Goal: Information Seeking & Learning: Learn about a topic

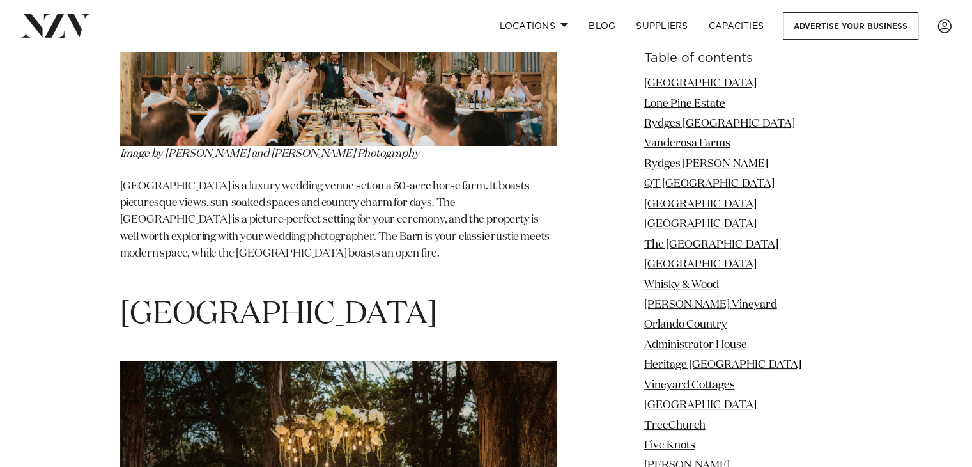
scroll to position [48934, 0]
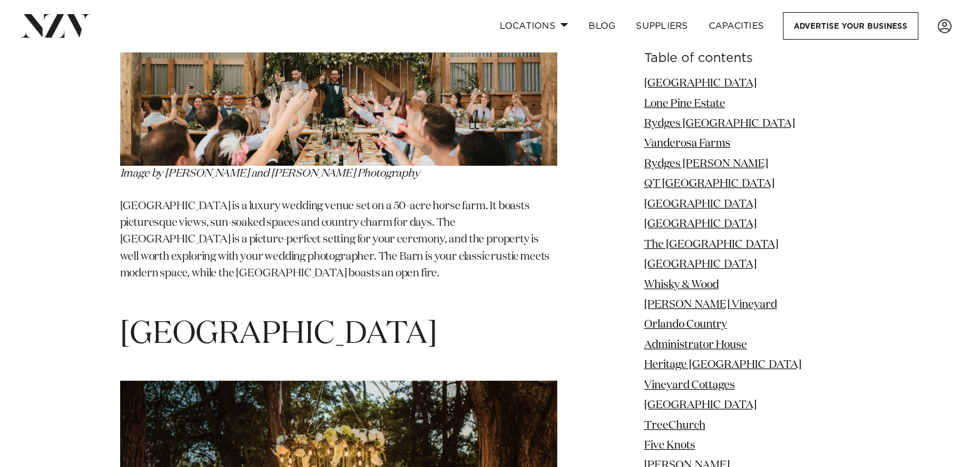
drag, startPoint x: 317, startPoint y: 80, endPoint x: 126, endPoint y: 60, distance: 192.1
copy span "[GEOGRAPHIC_DATA]"
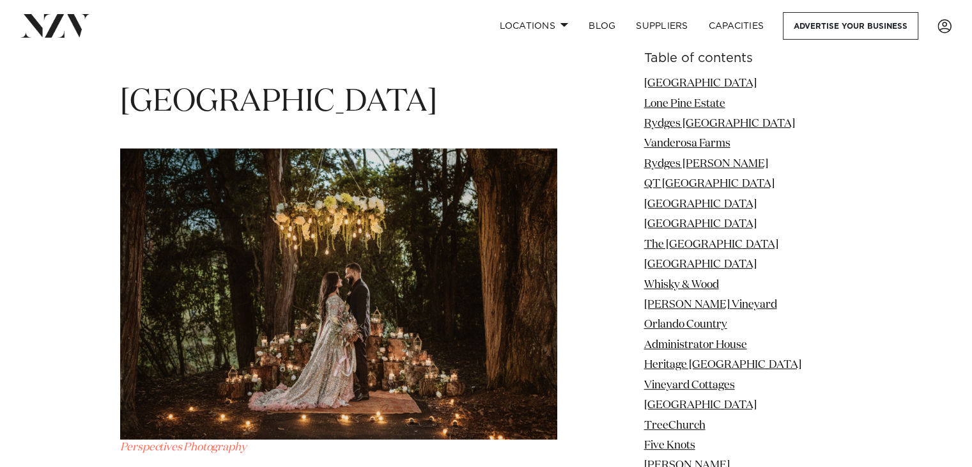
scroll to position [49189, 0]
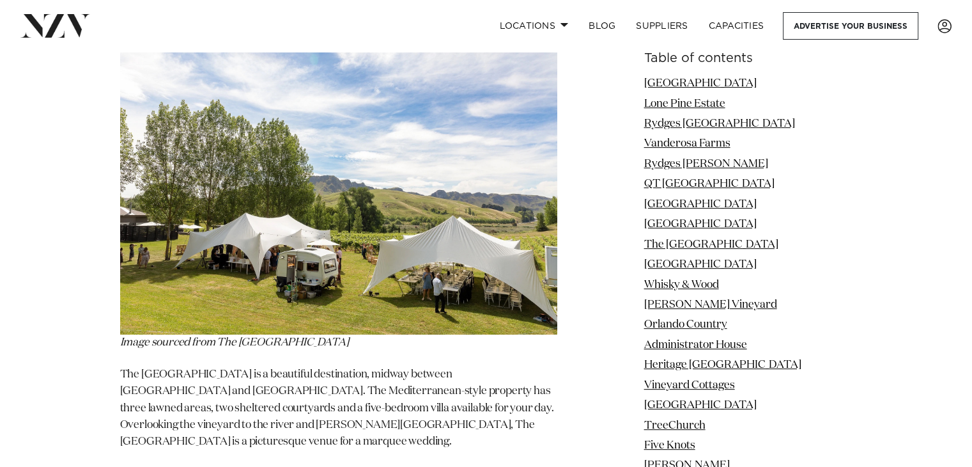
scroll to position [54047, 0]
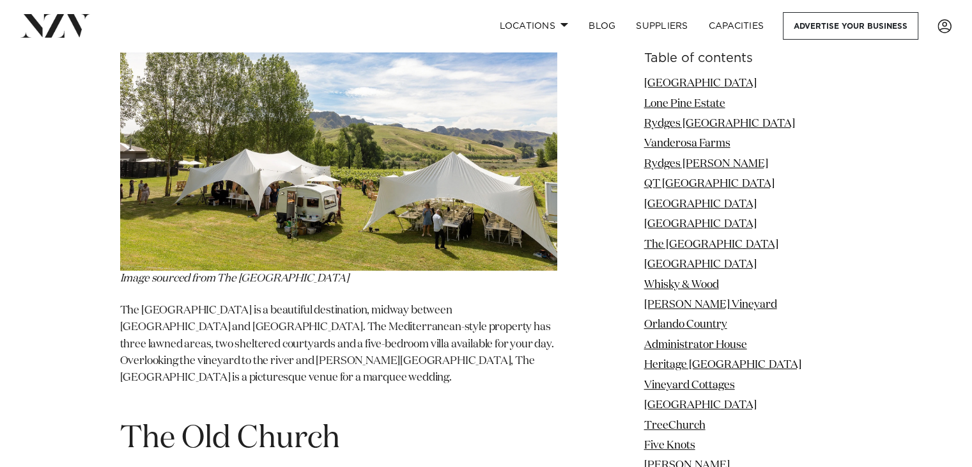
drag, startPoint x: 219, startPoint y: 323, endPoint x: 107, endPoint y: 325, distance: 111.2
copy p "Black Barn Vineyard"
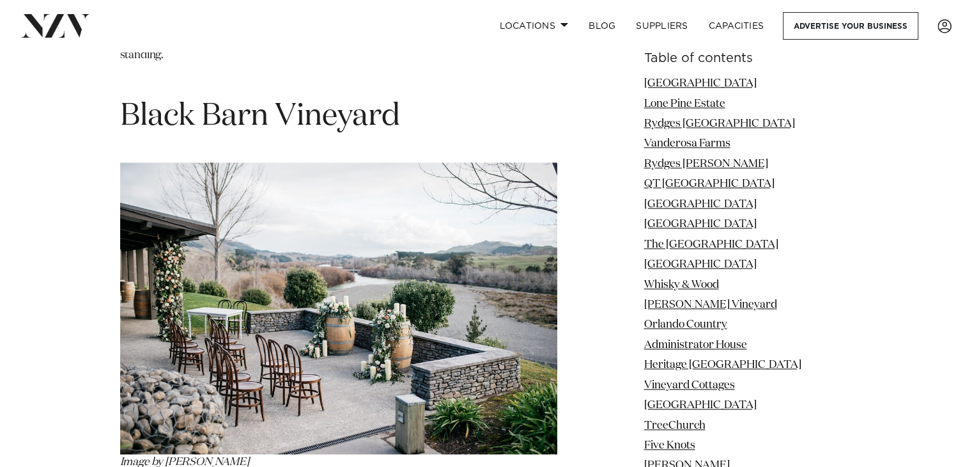
scroll to position [54878, 0]
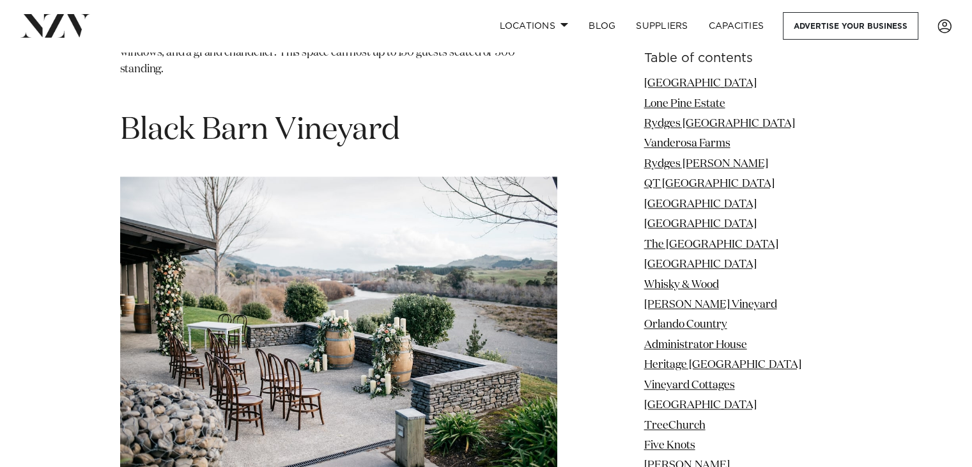
drag, startPoint x: 304, startPoint y: 102, endPoint x: 105, endPoint y: 90, distance: 198.5
copy span "[GEOGRAPHIC_DATA]"
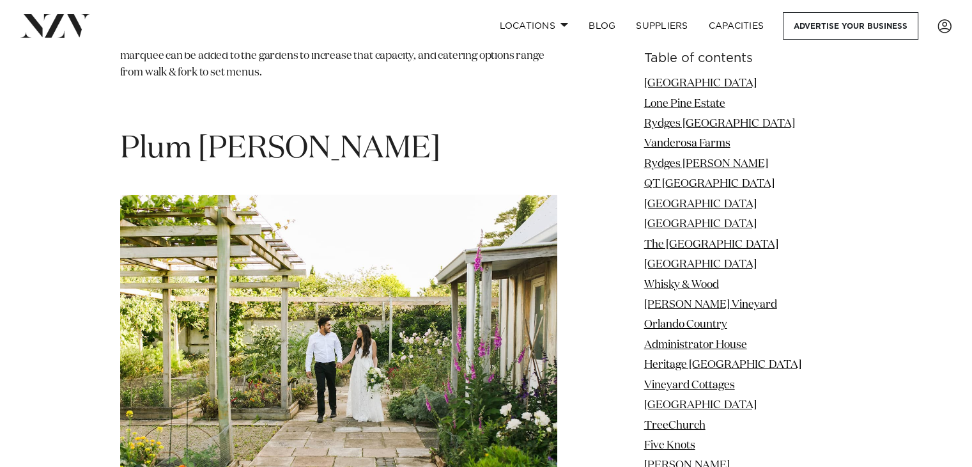
scroll to position [58010, 0]
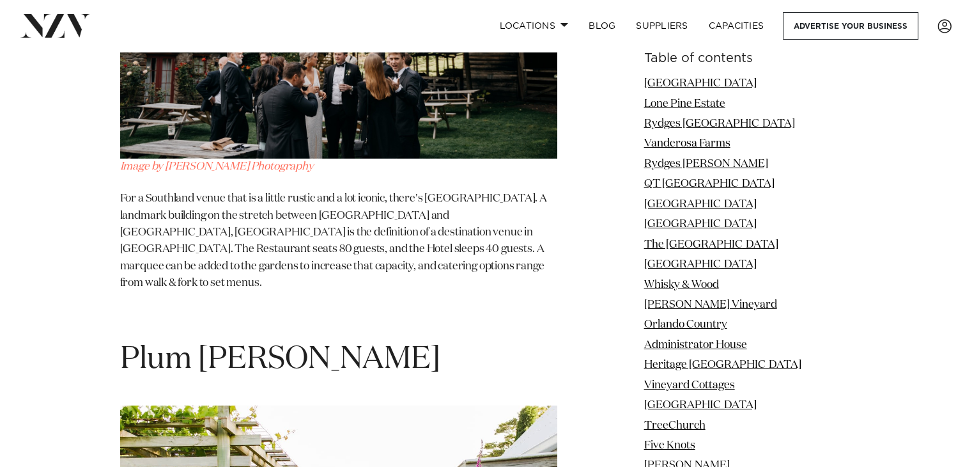
scroll to position [57755, 0]
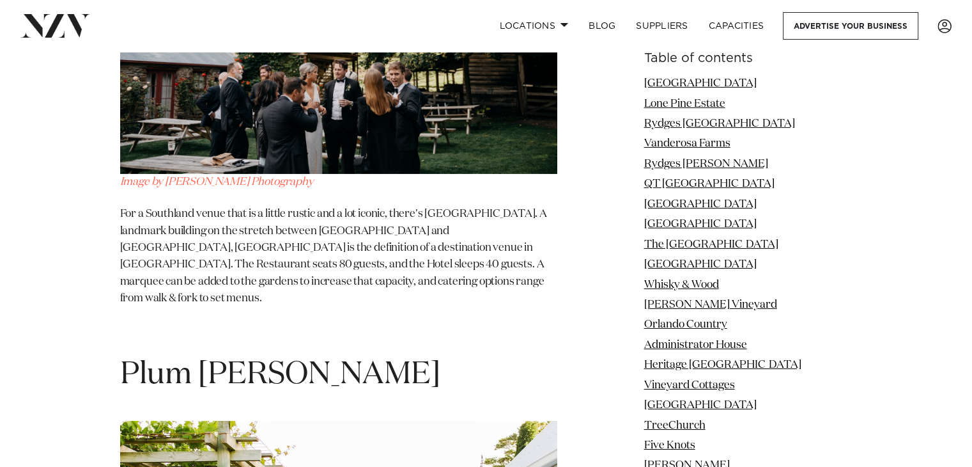
drag, startPoint x: 353, startPoint y: 237, endPoint x: 82, endPoint y: 213, distance: 271.4
copy span "[GEOGRAPHIC_DATA]"
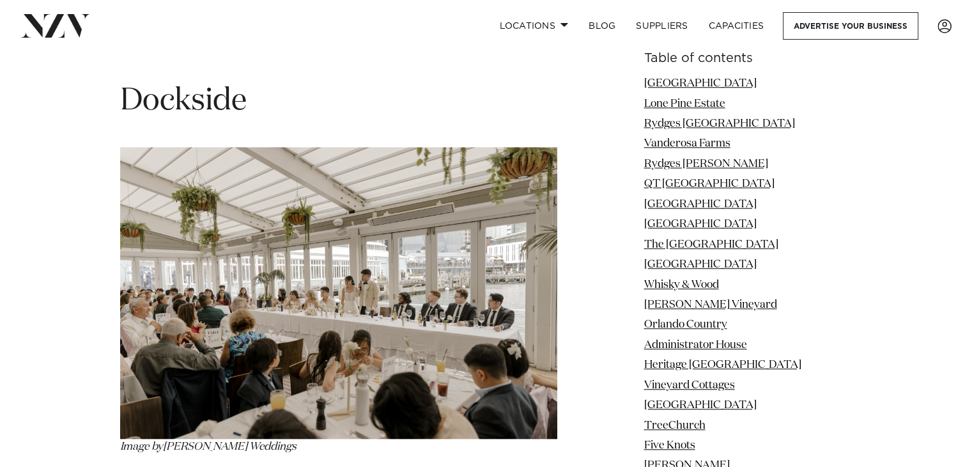
scroll to position [59225, 0]
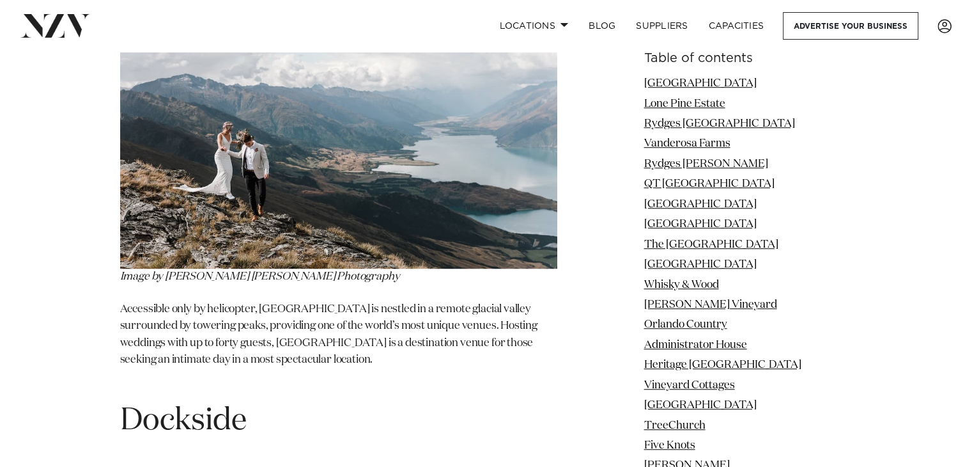
drag, startPoint x: 451, startPoint y: 217, endPoint x: 56, endPoint y: 190, distance: 396.0
copy h1 "Passage Rock Winery"
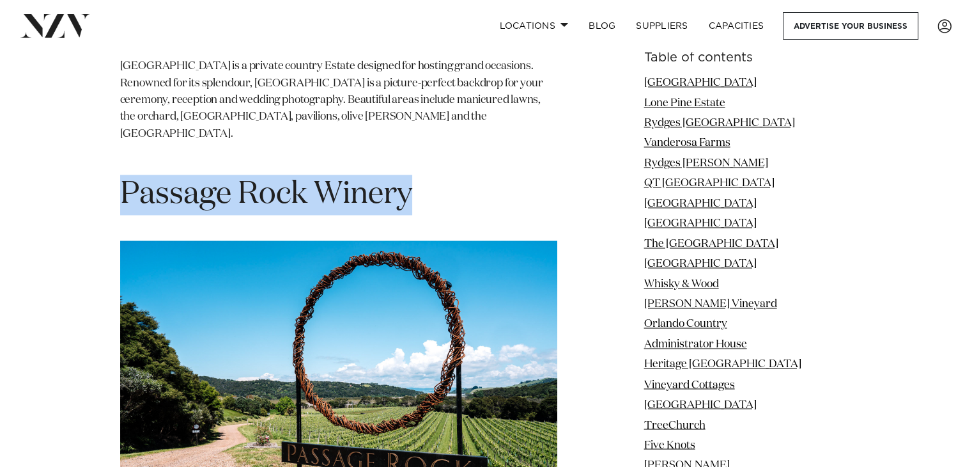
scroll to position [60439, 0]
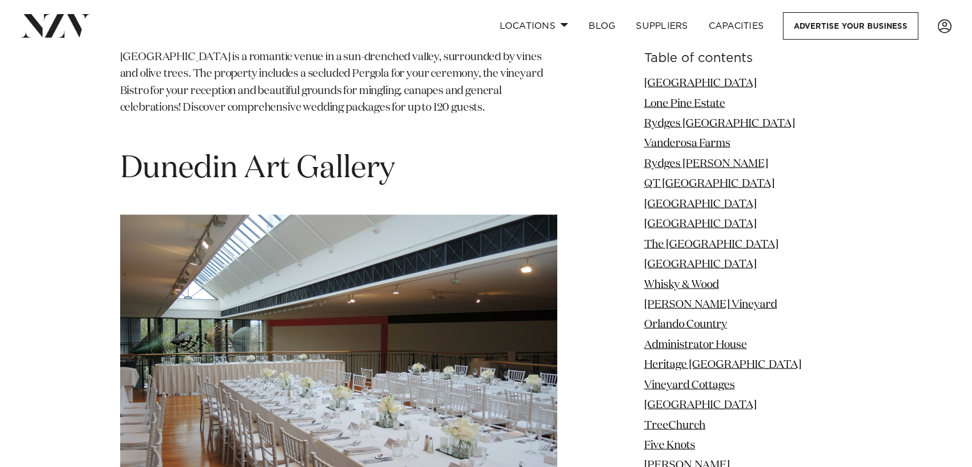
scroll to position [60951, 0]
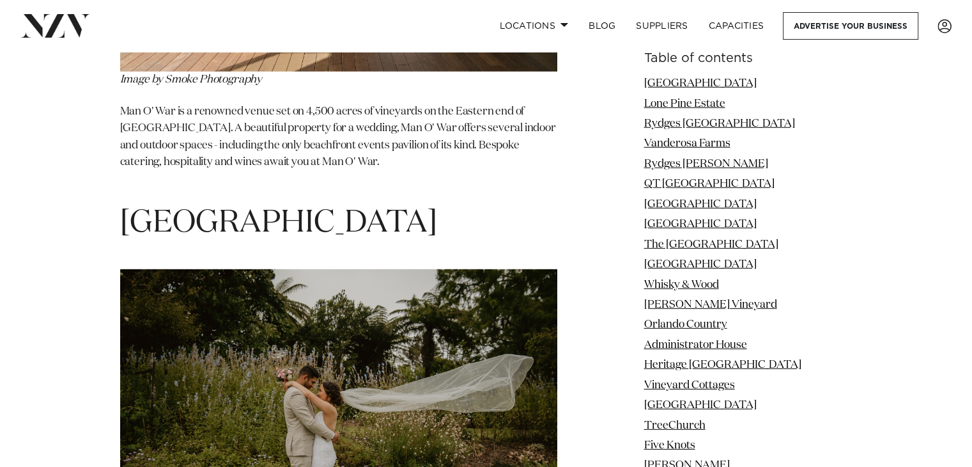
scroll to position [61973, 0]
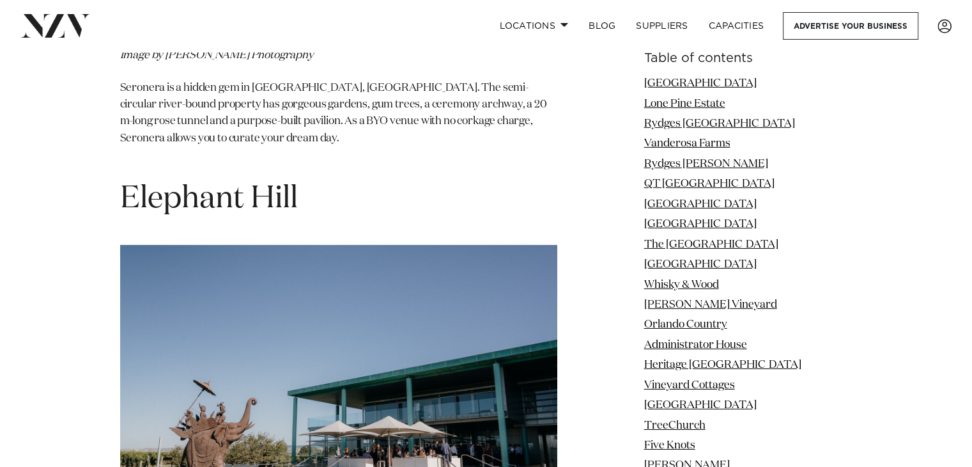
scroll to position [62357, 0]
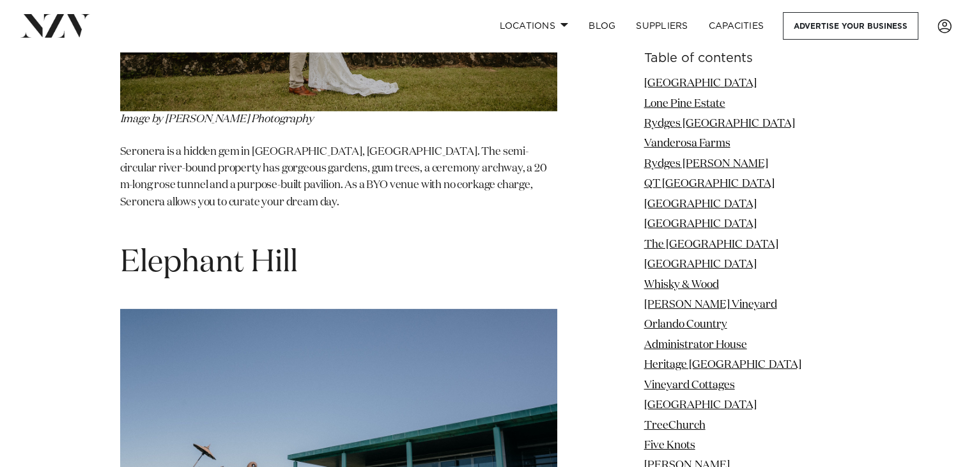
drag, startPoint x: 374, startPoint y: 98, endPoint x: 110, endPoint y: 75, distance: 265.0
copy span "[GEOGRAPHIC_DATA]"
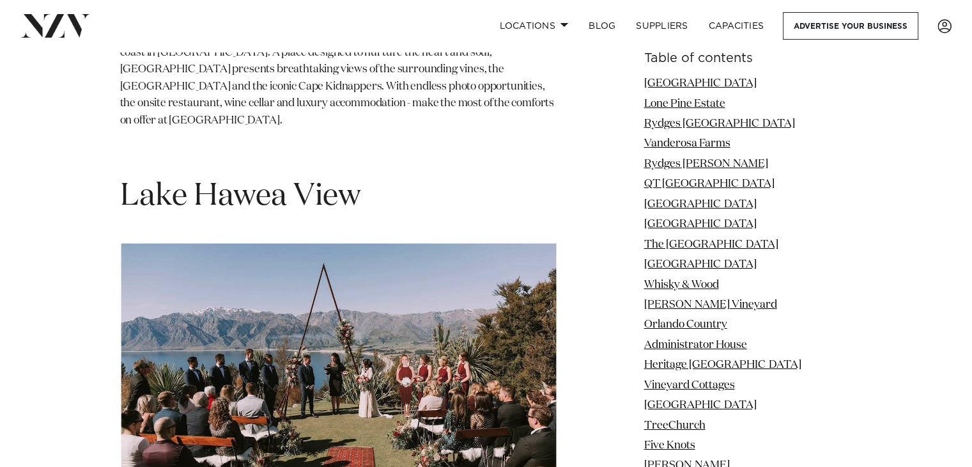
scroll to position [62932, 0]
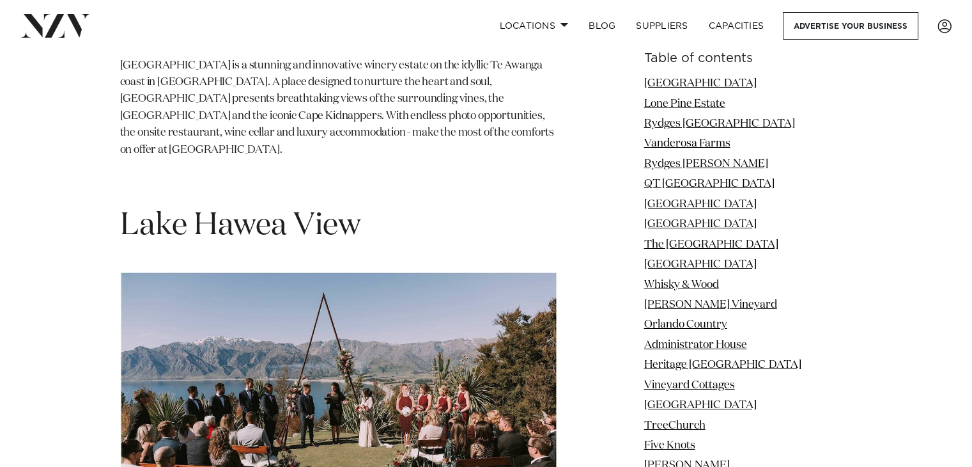
drag, startPoint x: 209, startPoint y: 352, endPoint x: 118, endPoint y: 358, distance: 91.6
drag, startPoint x: 196, startPoint y: 387, endPoint x: 86, endPoint y: 384, distance: 110.6
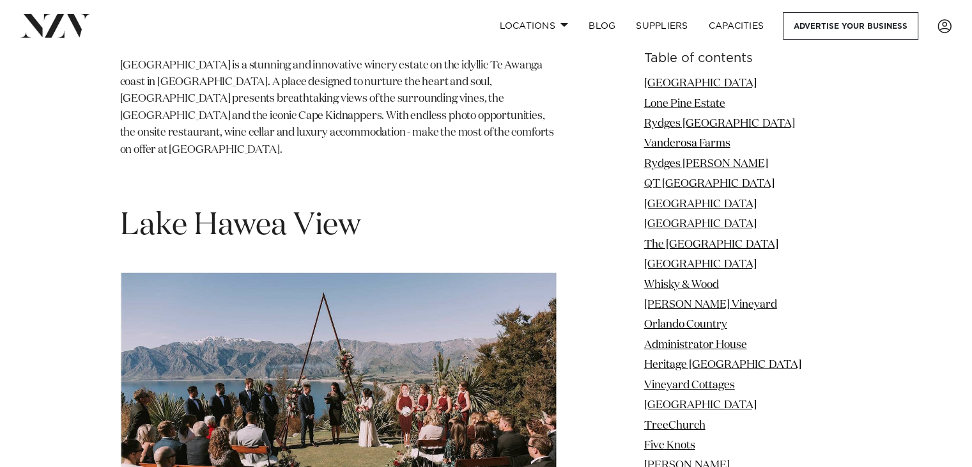
copy p "[GEOGRAPHIC_DATA]"
